Goal: Use online tool/utility: Utilize a website feature to perform a specific function

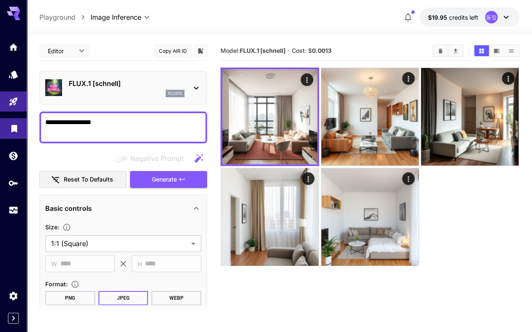
drag, startPoint x: 109, startPoint y: 120, endPoint x: 0, endPoint y: 125, distance: 108.7
click at [0, 125] on html "**********" at bounding box center [266, 199] width 532 height 398
paste textarea "**********"
click at [441, 50] on icon "Clear All" at bounding box center [441, 50] width 4 height 5
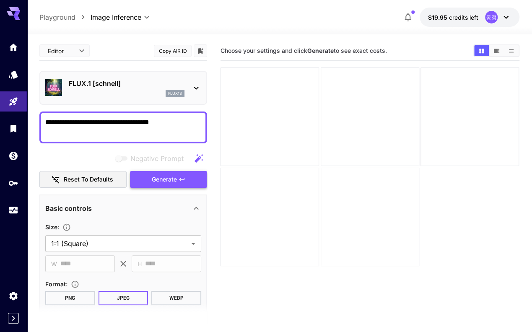
click at [180, 180] on icon "button" at bounding box center [182, 179] width 7 height 7
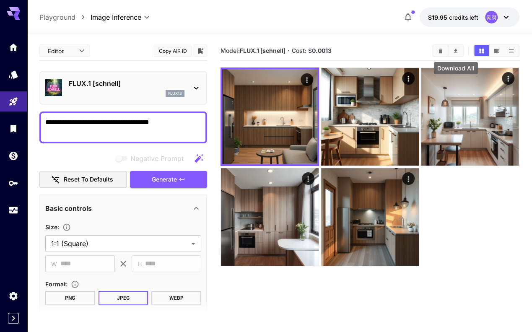
click at [460, 49] on button "Download All" at bounding box center [455, 50] width 15 height 11
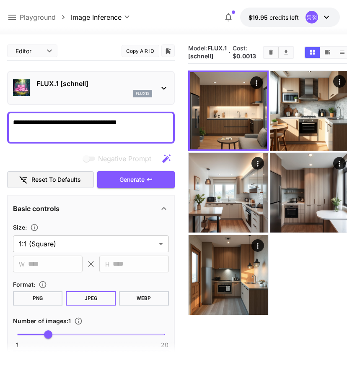
drag, startPoint x: 152, startPoint y: 126, endPoint x: -3, endPoint y: 127, distance: 154.3
click at [0, 127] on html "**********" at bounding box center [173, 222] width 347 height 445
paste textarea "**********"
click at [141, 181] on span "Generate" at bounding box center [132, 179] width 25 height 10
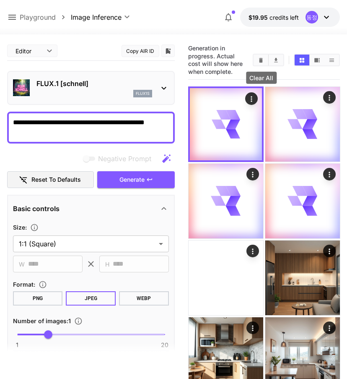
click at [263, 59] on icon "Clear All" at bounding box center [261, 60] width 6 height 6
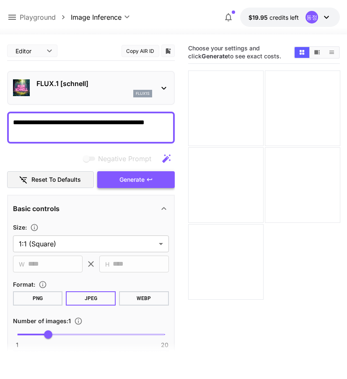
click at [148, 182] on icon "button" at bounding box center [149, 179] width 7 height 7
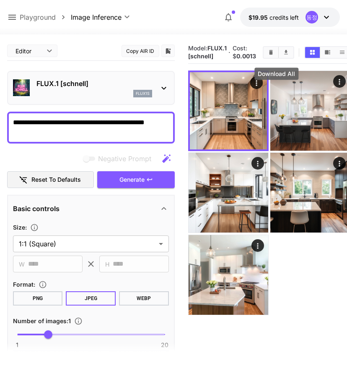
click at [283, 55] on icon "Download All" at bounding box center [286, 52] width 6 height 6
click at [268, 55] on icon "Clear All" at bounding box center [271, 52] width 6 height 6
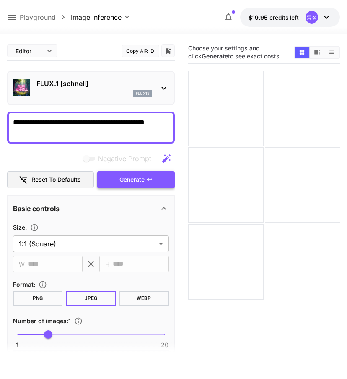
click at [134, 180] on span "Generate" at bounding box center [132, 179] width 25 height 10
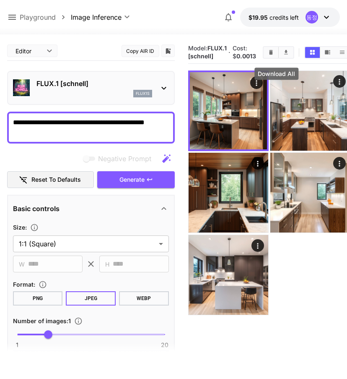
click at [283, 55] on icon "Download All" at bounding box center [286, 52] width 6 height 6
click at [301, 276] on div at bounding box center [269, 192] width 162 height 244
click at [325, 55] on icon "Show media in video view" at bounding box center [328, 52] width 6 height 6
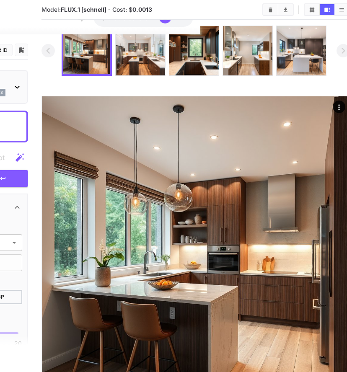
scroll to position [42, 149]
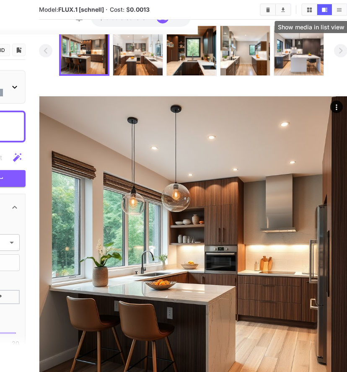
click at [338, 10] on icon "Show media in list view" at bounding box center [339, 10] width 6 height 6
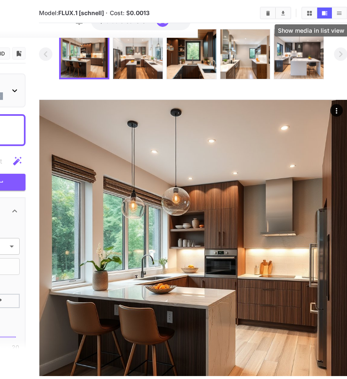
scroll to position [42, 0]
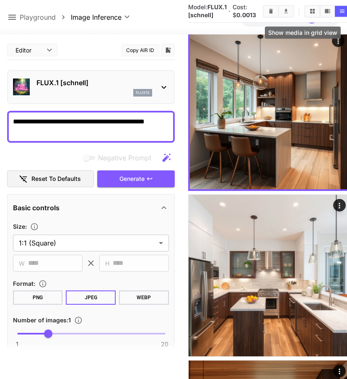
click at [310, 13] on icon "Show media in grid view" at bounding box center [313, 11] width 6 height 6
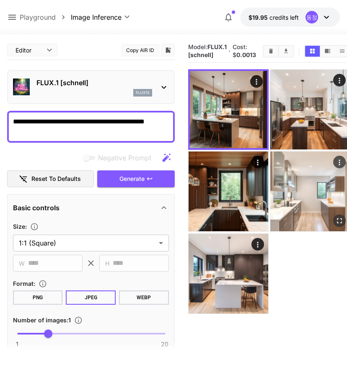
scroll to position [0, 0]
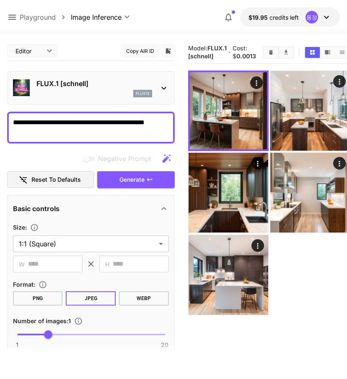
click at [113, 128] on textarea "**********" at bounding box center [91, 127] width 156 height 20
paste textarea
click at [268, 55] on icon "Clear All" at bounding box center [271, 52] width 6 height 6
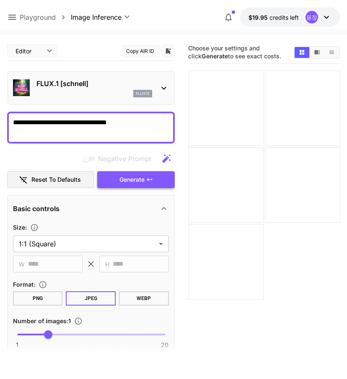
click at [127, 177] on span "Generate" at bounding box center [132, 179] width 25 height 10
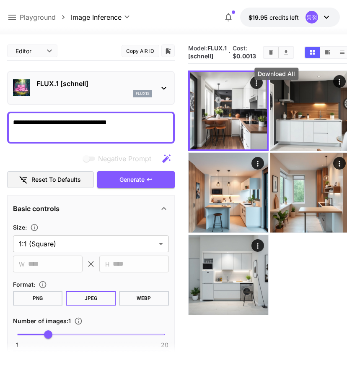
click at [283, 54] on icon "Download All" at bounding box center [286, 52] width 6 height 6
drag, startPoint x: 129, startPoint y: 120, endPoint x: -3, endPoint y: 120, distance: 131.7
click at [0, 120] on html "**********" at bounding box center [173, 222] width 347 height 445
paste textarea "**********"
drag, startPoint x: 262, startPoint y: 57, endPoint x: 251, endPoint y: 69, distance: 16.6
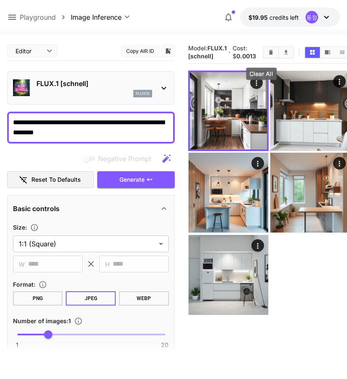
click at [269, 55] on icon "Clear All" at bounding box center [271, 52] width 4 height 5
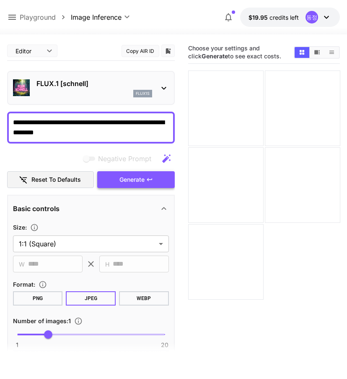
click at [146, 177] on icon "button" at bounding box center [149, 179] width 7 height 7
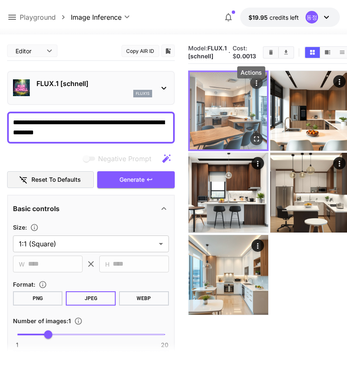
click at [252, 86] on div "Actions" at bounding box center [256, 83] width 8 height 10
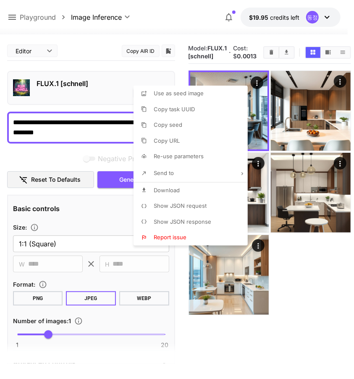
click at [273, 54] on div at bounding box center [177, 189] width 354 height 379
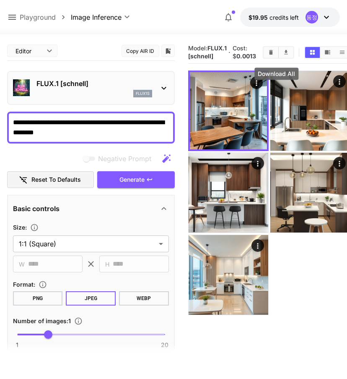
click at [283, 55] on icon "Download All" at bounding box center [286, 52] width 6 height 6
click at [101, 48] on div "Editor **** ​ Copy AIR ID" at bounding box center [91, 51] width 168 height 20
click at [264, 58] on button "Clear All" at bounding box center [271, 52] width 15 height 11
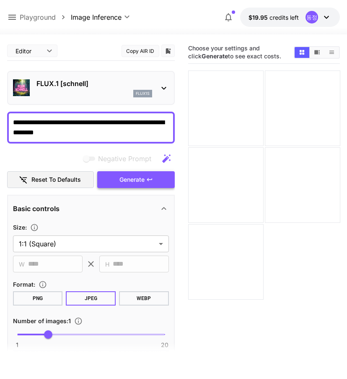
click at [151, 177] on icon "button" at bounding box center [149, 179] width 7 height 7
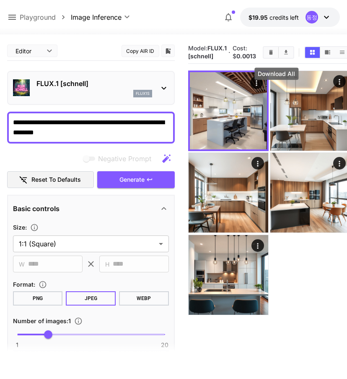
click at [283, 55] on icon "Download All" at bounding box center [286, 52] width 6 height 6
click at [264, 52] on button "Clear All" at bounding box center [271, 52] width 15 height 11
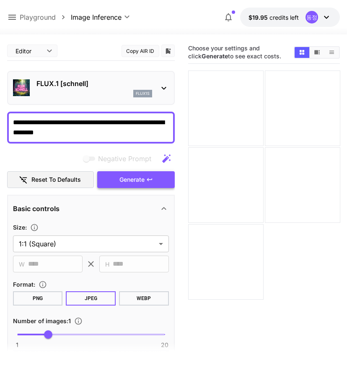
click at [154, 176] on button "Generate" at bounding box center [135, 179] width 77 height 17
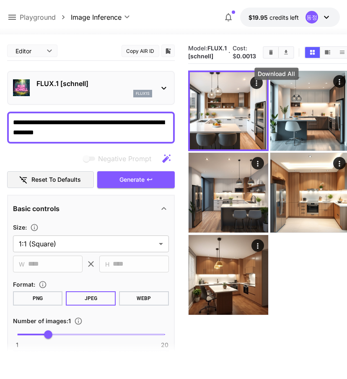
click at [284, 55] on icon "Download All" at bounding box center [286, 52] width 4 height 5
click at [332, 41] on div "Model: FLUX.1 [[PERSON_NAME]] · Cost: $ 0.0013" at bounding box center [269, 52] width 162 height 23
drag, startPoint x: 122, startPoint y: 135, endPoint x: 0, endPoint y: 114, distance: 123.4
click at [0, 114] on html "**********" at bounding box center [173, 222] width 347 height 445
paste textarea "**********"
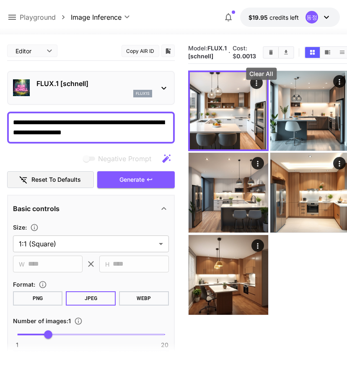
type textarea "**********"
click at [264, 57] on button "Clear All" at bounding box center [271, 52] width 15 height 11
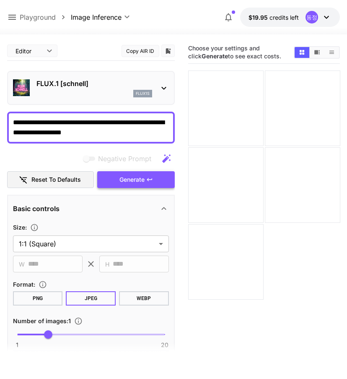
click at [138, 181] on span "Generate" at bounding box center [132, 179] width 25 height 10
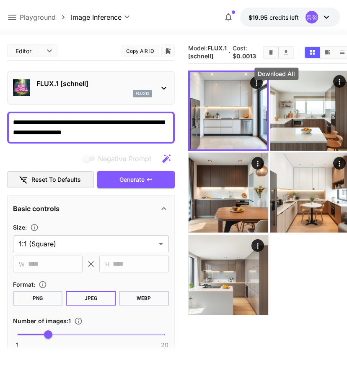
click at [283, 55] on icon "Download All" at bounding box center [286, 52] width 6 height 6
click at [268, 55] on icon "Clear All" at bounding box center [271, 52] width 6 height 6
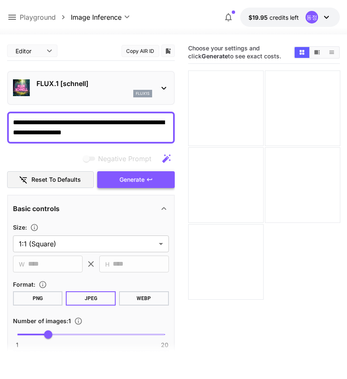
click at [128, 177] on span "Generate" at bounding box center [132, 179] width 25 height 10
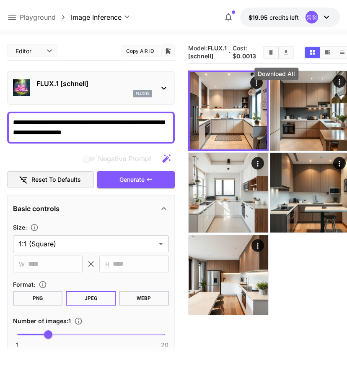
click at [283, 55] on icon "Download All" at bounding box center [286, 52] width 6 height 6
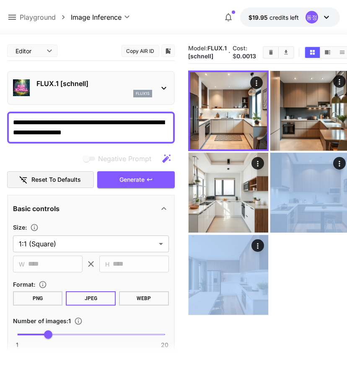
click at [326, 294] on div at bounding box center [269, 192] width 162 height 244
click at [268, 55] on icon "Clear All" at bounding box center [271, 52] width 6 height 6
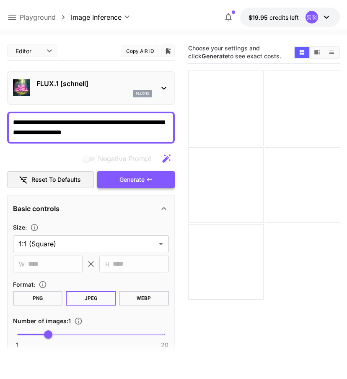
click at [148, 182] on icon "button" at bounding box center [149, 179] width 7 height 7
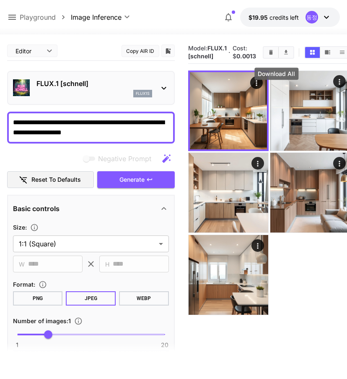
click at [284, 55] on icon "Download All" at bounding box center [286, 52] width 4 height 5
click at [268, 53] on icon "Clear All" at bounding box center [271, 52] width 6 height 6
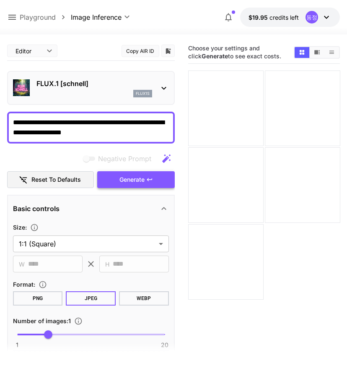
click at [130, 182] on span "Generate" at bounding box center [132, 179] width 25 height 10
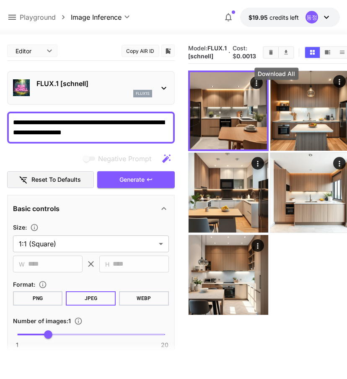
click at [284, 55] on icon "Download All" at bounding box center [286, 52] width 4 height 5
click at [329, 284] on div at bounding box center [269, 192] width 162 height 244
click at [269, 55] on icon "Clear All" at bounding box center [271, 52] width 4 height 5
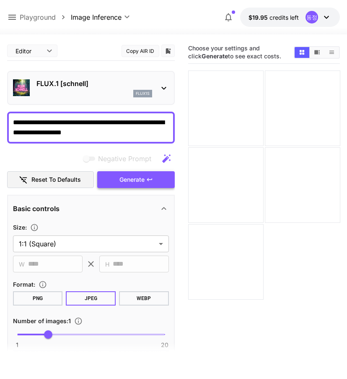
click at [145, 175] on button "Generate" at bounding box center [135, 179] width 77 height 17
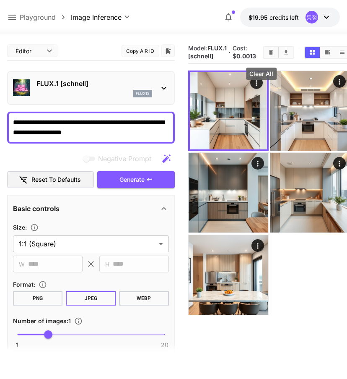
click at [268, 53] on icon "Clear All" at bounding box center [271, 52] width 6 height 6
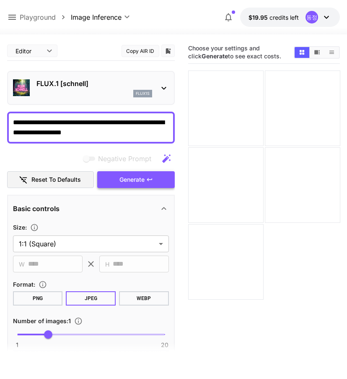
click at [147, 176] on icon "button" at bounding box center [149, 179] width 7 height 7
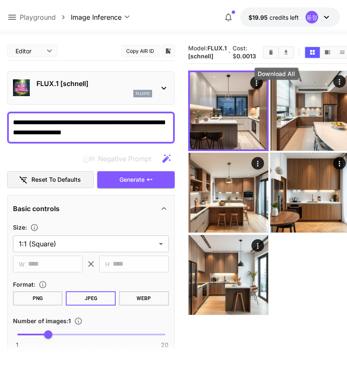
click at [283, 55] on icon "Download All" at bounding box center [286, 52] width 6 height 6
click at [310, 282] on div at bounding box center [269, 192] width 162 height 244
drag, startPoint x: 154, startPoint y: 15, endPoint x: 182, endPoint y: 3, distance: 30.2
click at [154, 15] on div "**********" at bounding box center [173, 17] width 333 height 19
click at [269, 55] on icon "Clear All" at bounding box center [271, 52] width 4 height 5
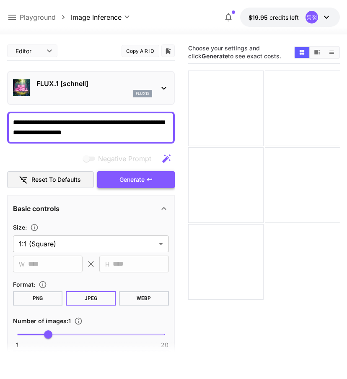
click at [149, 174] on button "Generate" at bounding box center [135, 179] width 77 height 17
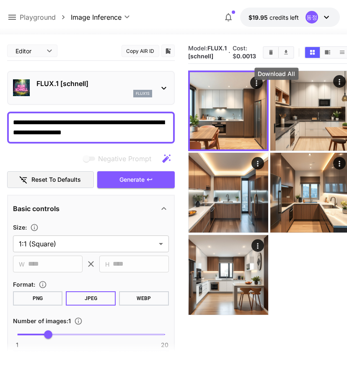
click at [284, 55] on icon "Download All" at bounding box center [286, 52] width 4 height 5
click at [268, 55] on icon "Clear All" at bounding box center [271, 52] width 6 height 6
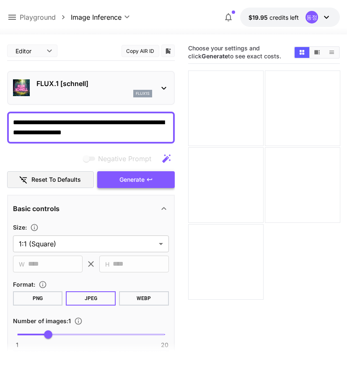
click at [131, 180] on span "Generate" at bounding box center [132, 179] width 25 height 10
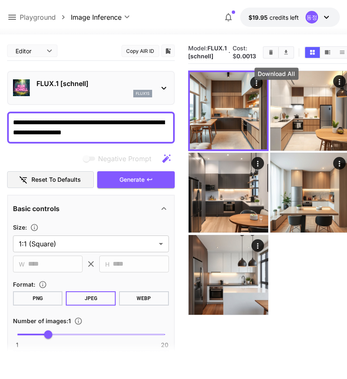
click at [283, 55] on icon "Download All" at bounding box center [286, 52] width 6 height 6
click at [268, 55] on icon "Clear All" at bounding box center [271, 52] width 6 height 6
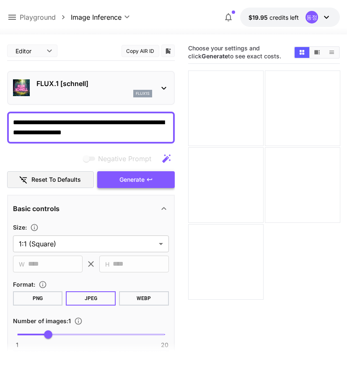
click at [137, 179] on span "Generate" at bounding box center [132, 179] width 25 height 10
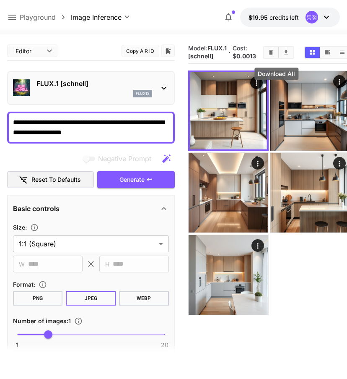
click at [283, 55] on icon "Download All" at bounding box center [286, 52] width 6 height 6
